Goal: Answer question/provide support

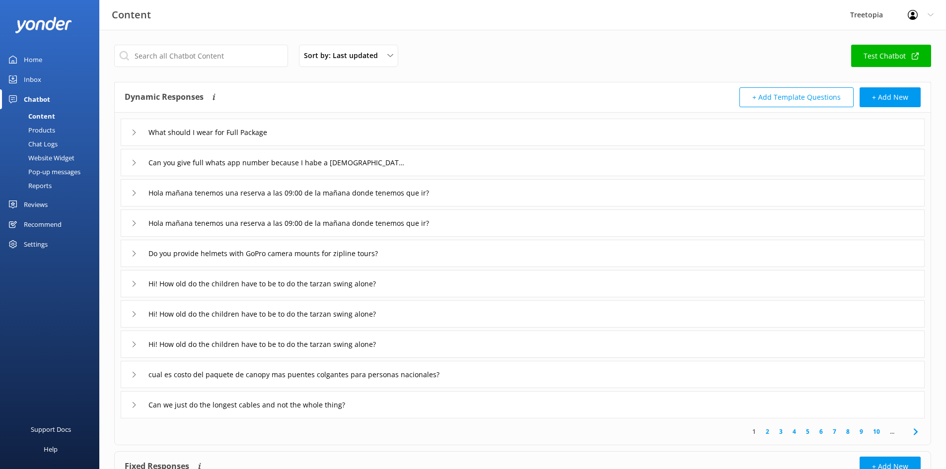
click at [42, 82] on link "Inbox" at bounding box center [49, 80] width 99 height 20
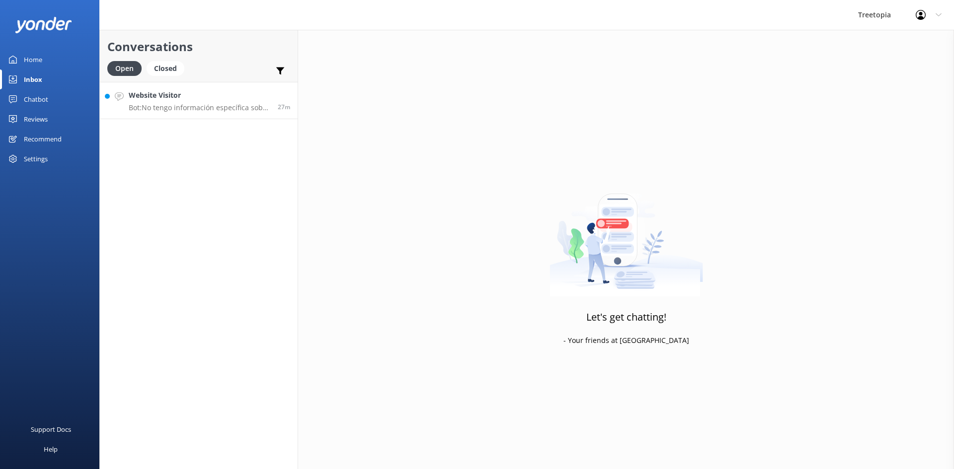
click at [194, 100] on h4 "Website Visitor" at bounding box center [200, 95] width 142 height 11
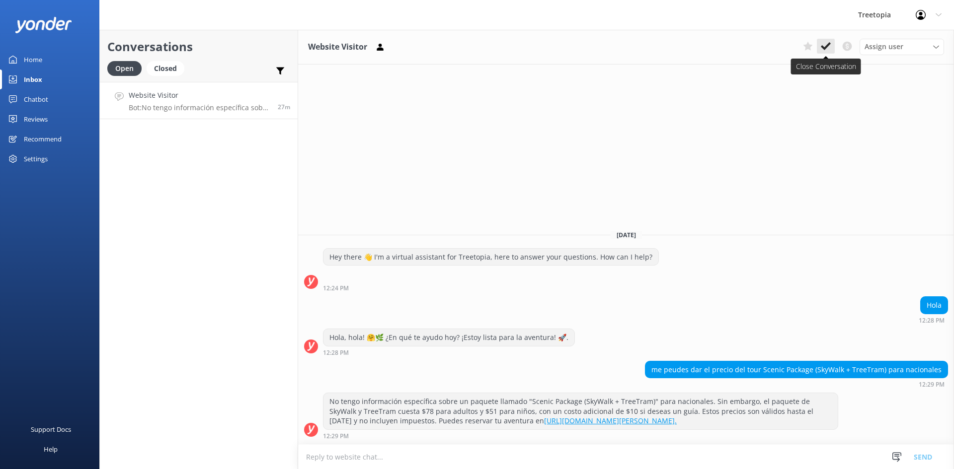
click at [823, 50] on icon at bounding box center [826, 46] width 10 height 10
